Goal: Task Accomplishment & Management: Manage account settings

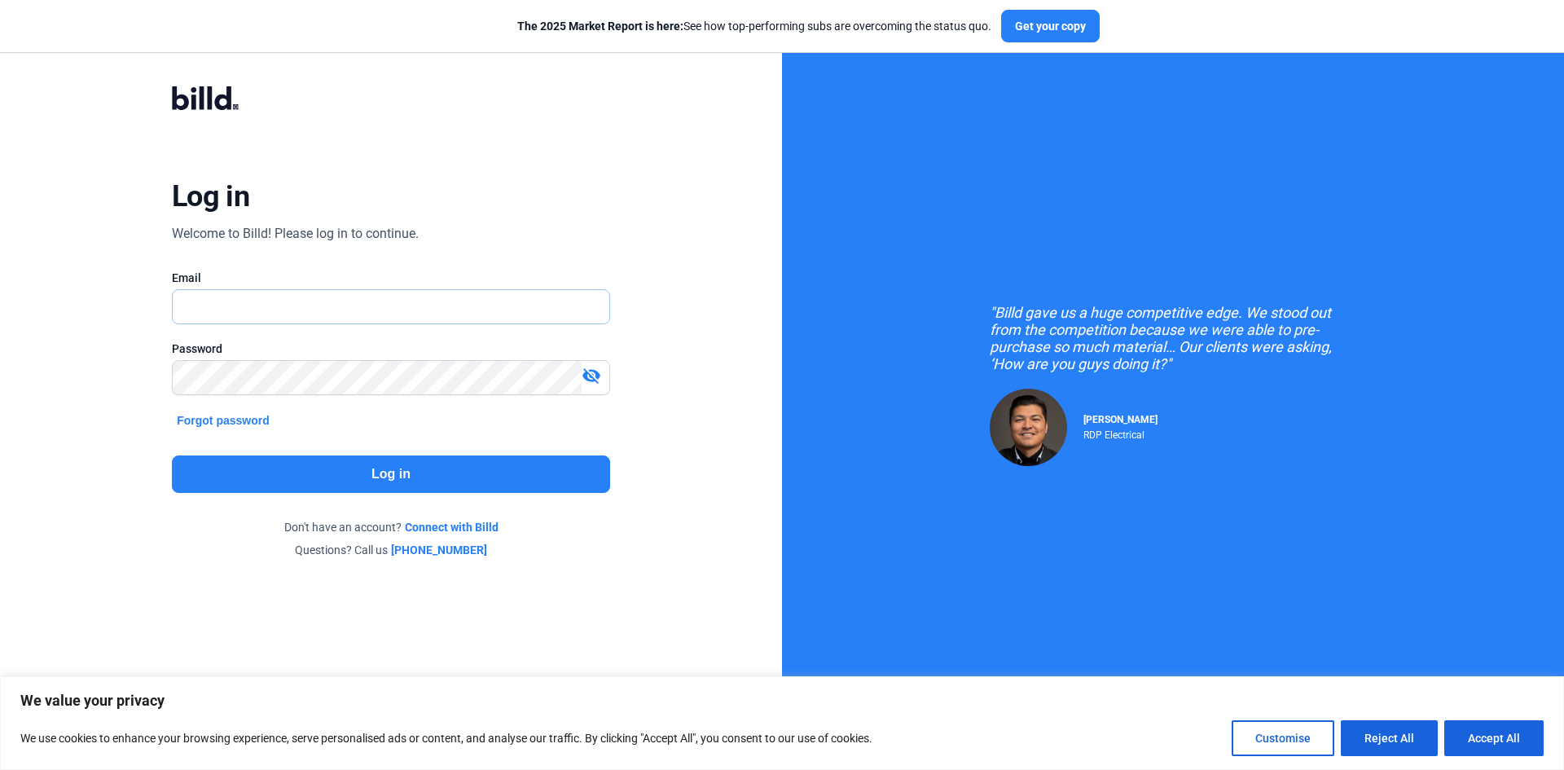
click at [235, 295] on input "text" at bounding box center [382, 306] width 419 height 33
type input "[PERSON_NAME][EMAIL_ADDRESS][DOMAIN_NAME]"
click at [592, 374] on mat-icon "visibility_off" at bounding box center [592, 376] width 20 height 20
click at [316, 472] on button "Log in" at bounding box center [391, 473] width 438 height 37
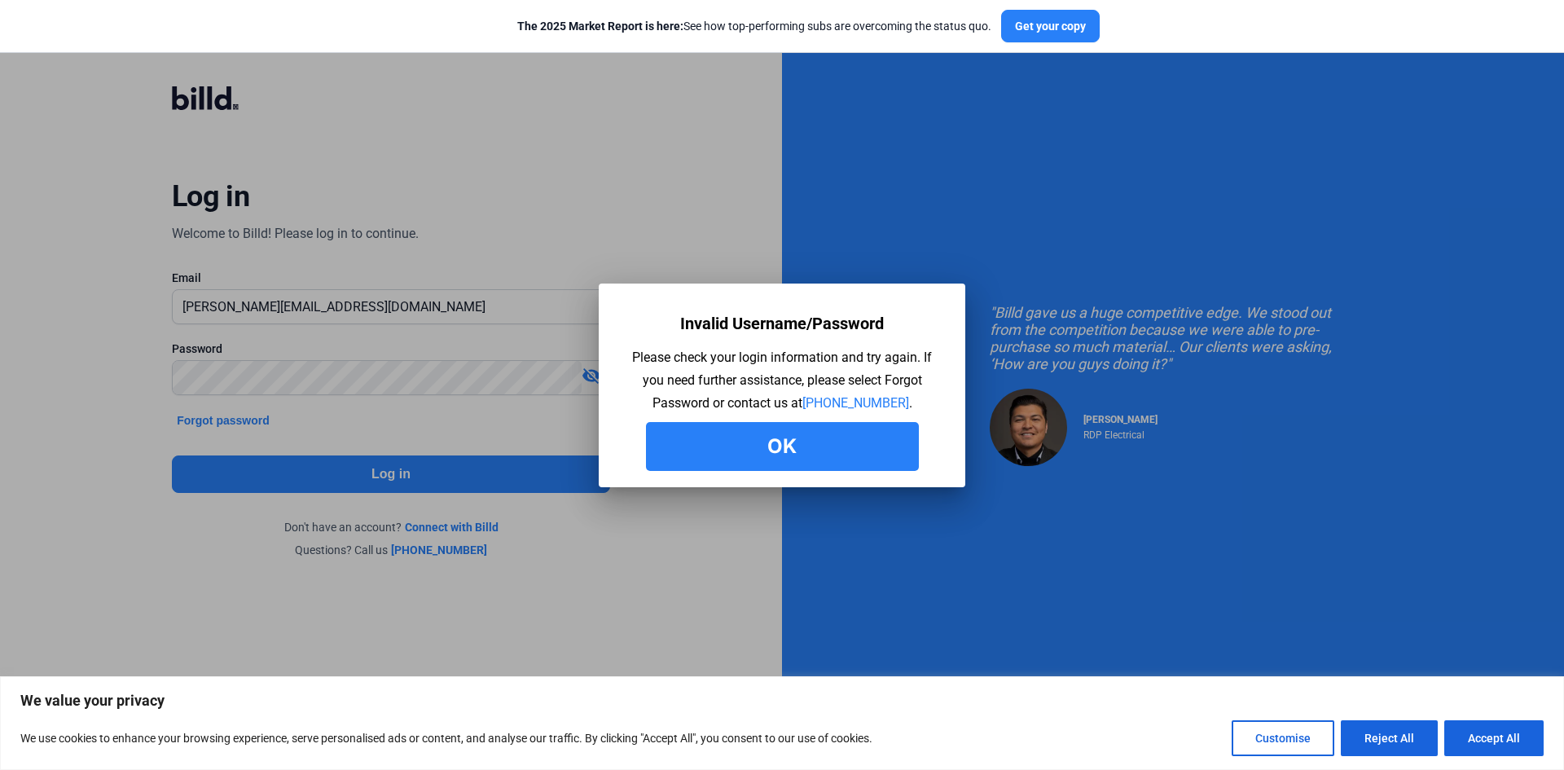
click at [867, 433] on button "Ok" at bounding box center [782, 446] width 273 height 49
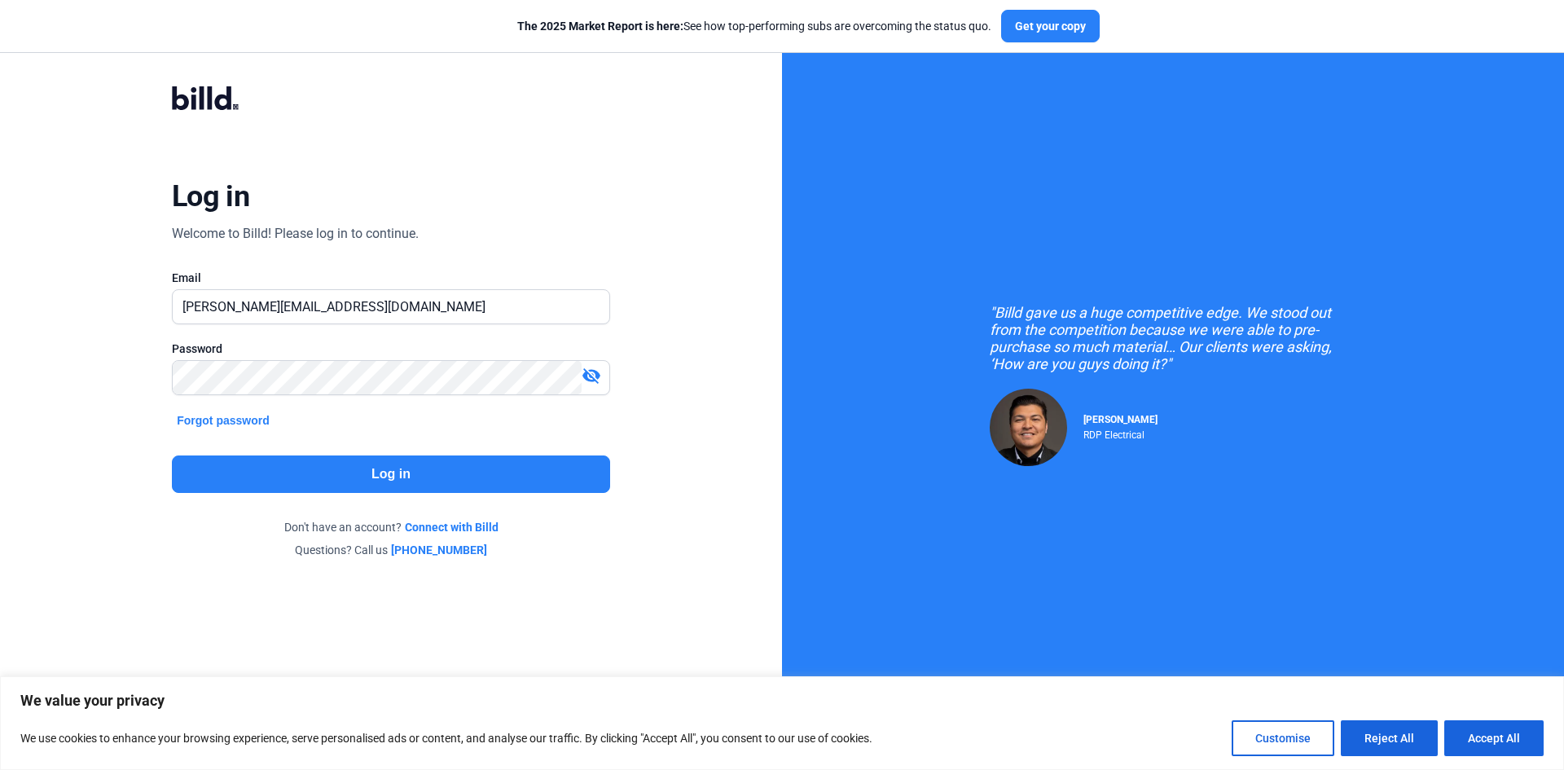
click at [587, 375] on mat-icon "visibility_off" at bounding box center [592, 376] width 20 height 20
click at [319, 482] on button "Log in" at bounding box center [391, 473] width 438 height 37
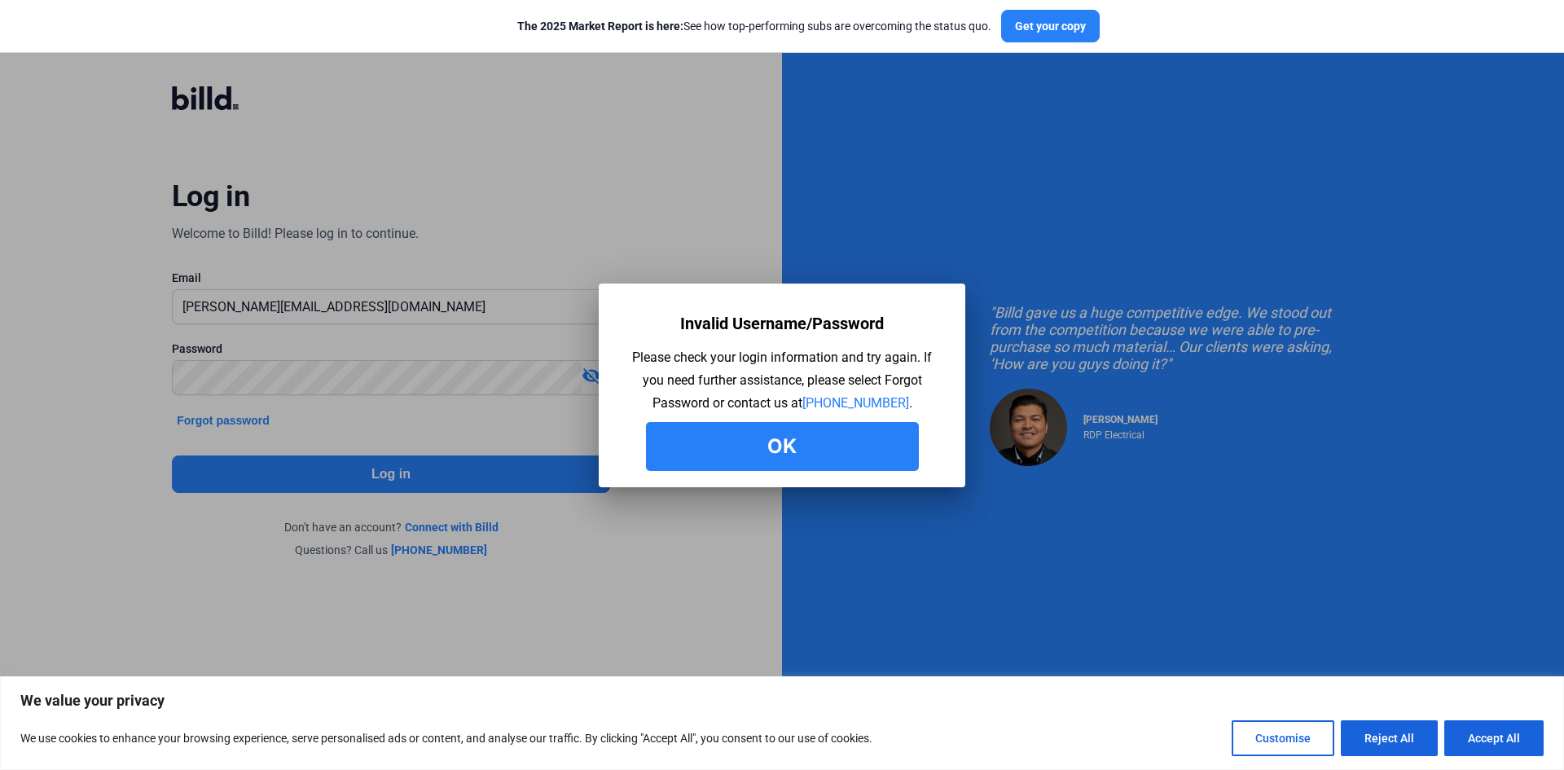
drag, startPoint x: 732, startPoint y: 442, endPoint x: 213, endPoint y: 429, distance: 518.4
click at [730, 442] on button "Ok" at bounding box center [782, 446] width 273 height 49
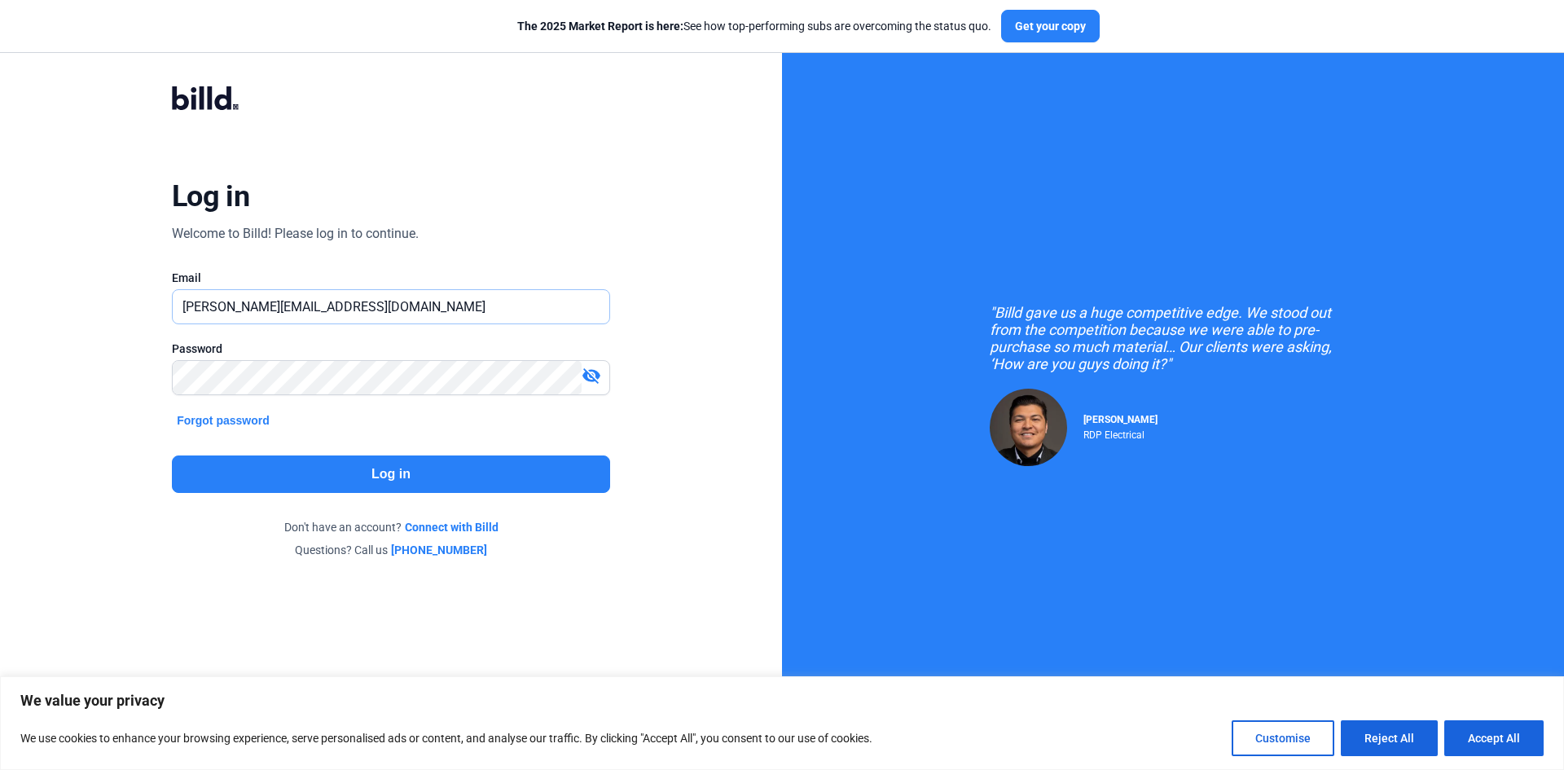
drag, startPoint x: 209, startPoint y: 303, endPoint x: 147, endPoint y: 299, distance: 62.9
click at [147, 299] on div "Log in Welcome to Billd! Please log in to continue. Email [PERSON_NAME][EMAIL_A…" at bounding box center [390, 322] width 563 height 534
type input "[PERSON_NAME][EMAIL_ADDRESS][DOMAIN_NAME]"
click at [600, 375] on mat-icon "visibility_off" at bounding box center [592, 376] width 20 height 20
click at [455, 474] on button "Log in" at bounding box center [391, 473] width 438 height 37
